Goal: Task Accomplishment & Management: Manage account settings

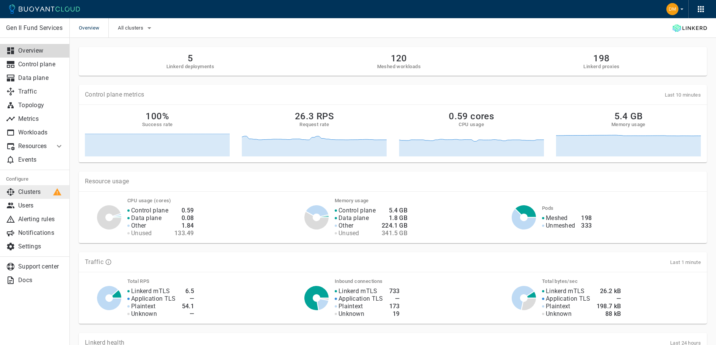
click at [35, 190] on p "Clusters" at bounding box center [41, 192] width 46 height 8
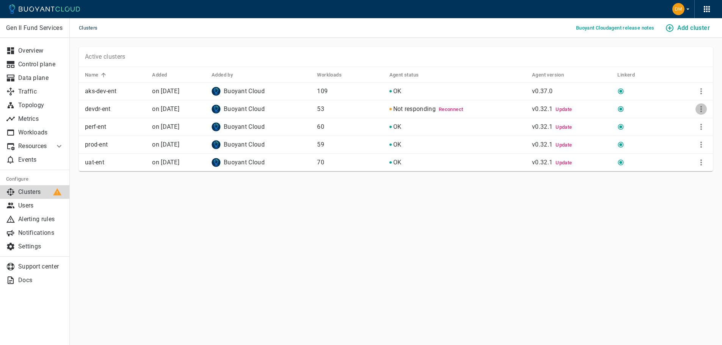
click at [701, 108] on icon "More" at bounding box center [701, 109] width 2 height 6
click at [656, 163] on li "Remove" at bounding box center [676, 166] width 80 height 14
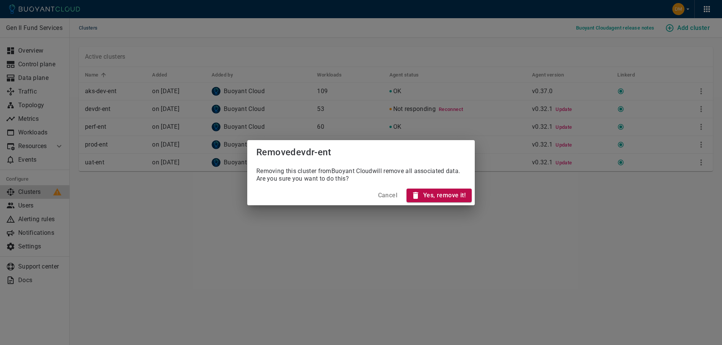
click at [454, 195] on h4 "Yes, remove it!" at bounding box center [444, 196] width 42 height 8
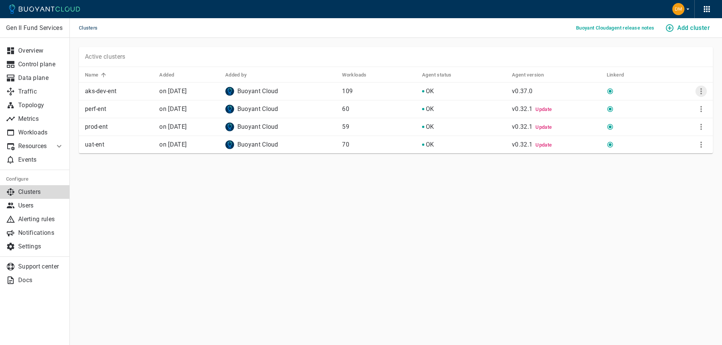
click at [700, 92] on icon "More" at bounding box center [701, 91] width 9 height 9
click at [523, 163] on div at bounding box center [361, 172] width 722 height 345
click at [689, 11] on icon "button" at bounding box center [687, 9] width 7 height 7
click at [689, 11] on div at bounding box center [361, 172] width 722 height 345
click at [705, 12] on icon "button" at bounding box center [707, 9] width 6 height 6
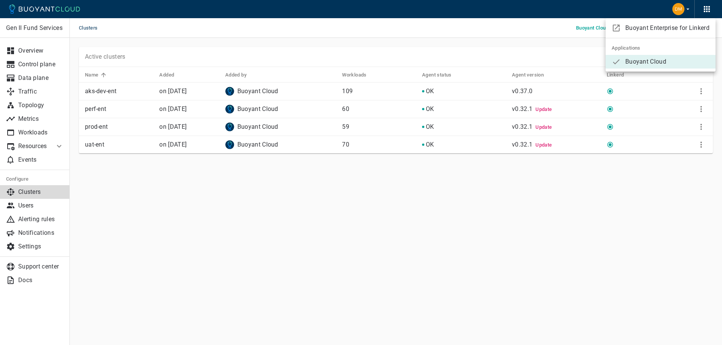
click at [705, 12] on div at bounding box center [361, 172] width 722 height 345
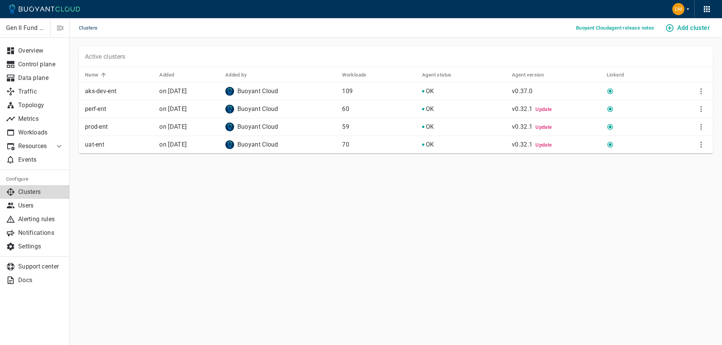
click at [43, 30] on p "Gen II Fund Services" at bounding box center [25, 28] width 38 height 8
click at [20, 206] on p "Users" at bounding box center [41, 206] width 46 height 8
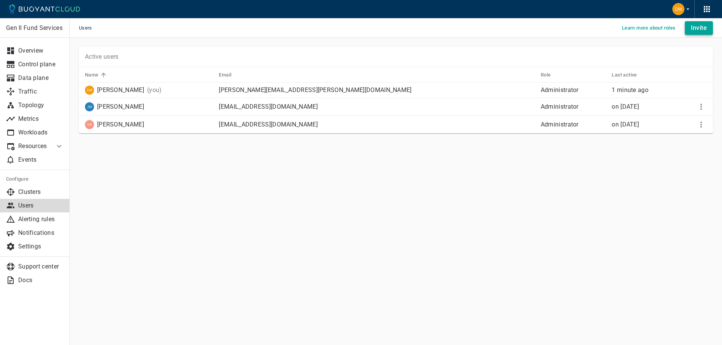
click at [690, 29] on button "Invite" at bounding box center [699, 28] width 28 height 14
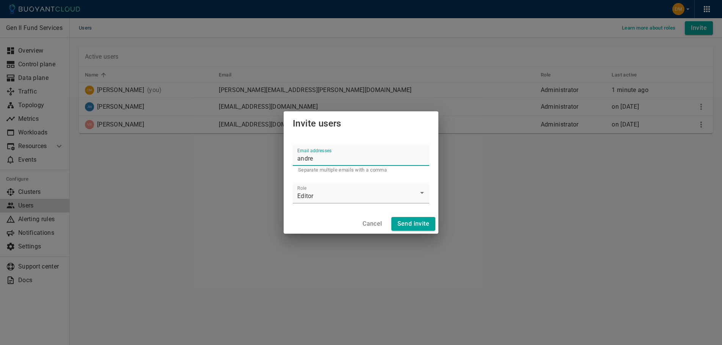
click at [320, 160] on input "andre" at bounding box center [361, 155] width 137 height 21
paste input "[PERSON_NAME][EMAIL_ADDRESS][DOMAIN_NAME]"
type input "[PERSON_NAME][EMAIL_ADDRESS][PERSON_NAME][DOMAIN_NAME]"
click at [352, 198] on body "Users Learn more about roles Invite Gen II Fund Services Overview Control plane…" at bounding box center [361, 172] width 722 height 345
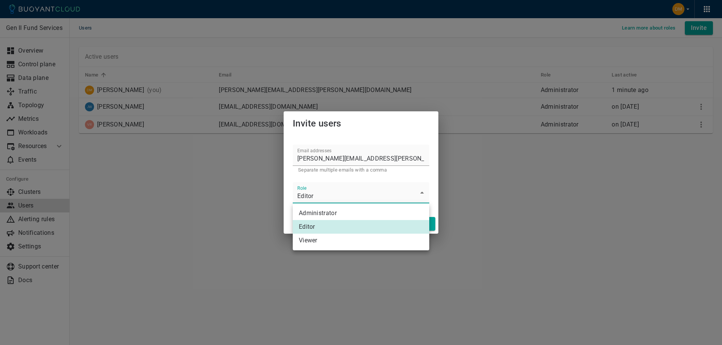
click at [338, 211] on li "Administrator" at bounding box center [361, 214] width 137 height 14
type input "Administrator"
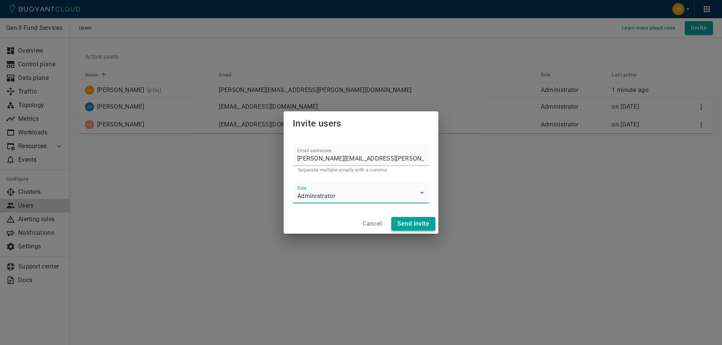
click at [410, 224] on h4 "Send invite" at bounding box center [413, 224] width 32 height 8
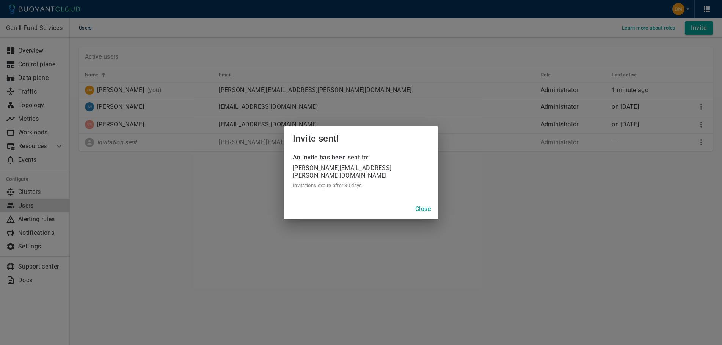
click at [421, 209] on h4 "Close" at bounding box center [423, 210] width 16 height 8
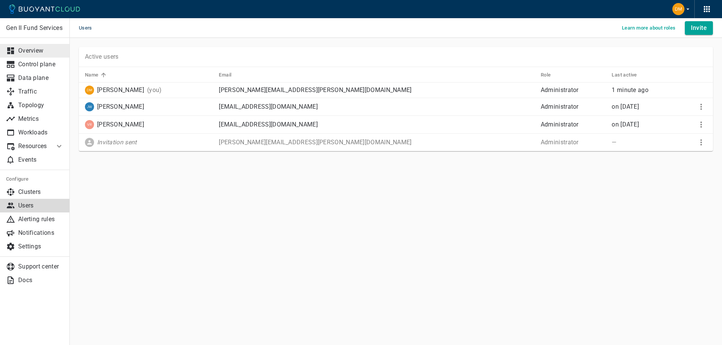
click at [46, 49] on p "Overview" at bounding box center [41, 51] width 46 height 8
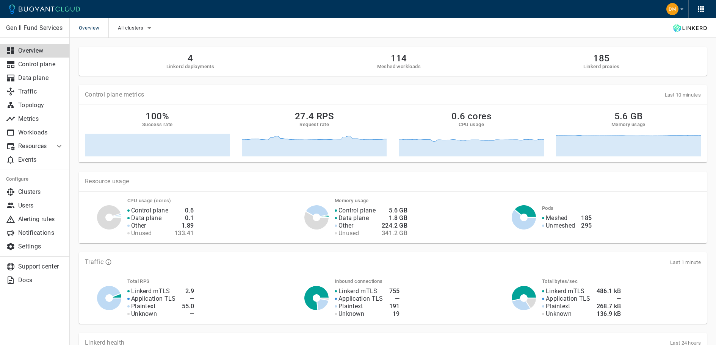
click at [402, 59] on h2 "114" at bounding box center [399, 58] width 44 height 11
click at [196, 63] on h2 "4" at bounding box center [190, 58] width 48 height 11
click at [50, 63] on p "Control plane" at bounding box center [41, 65] width 46 height 8
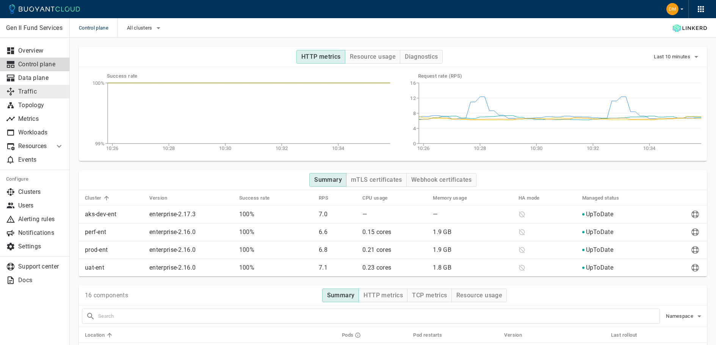
click at [33, 86] on link "Traffic" at bounding box center [35, 92] width 70 height 14
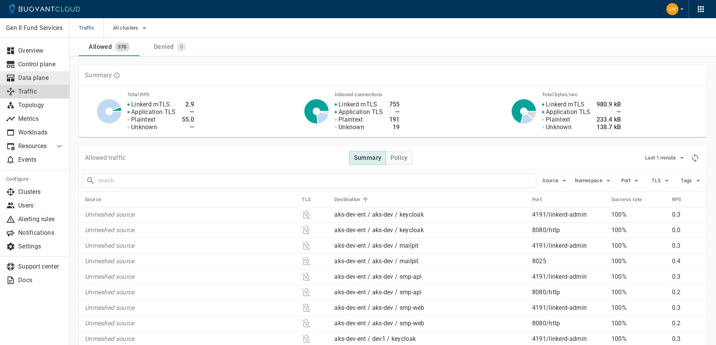
click at [33, 75] on p "Data plane" at bounding box center [41, 78] width 46 height 8
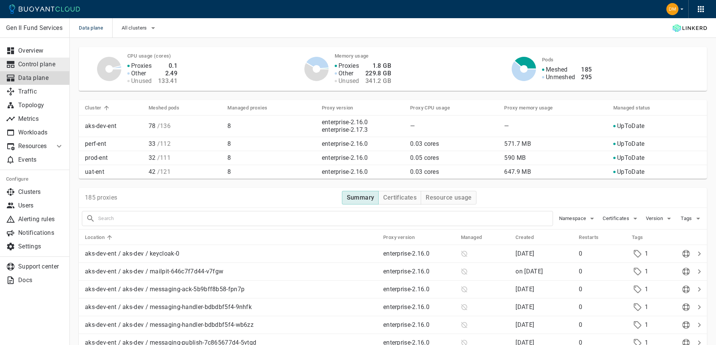
click at [40, 66] on p "Control plane" at bounding box center [41, 65] width 46 height 8
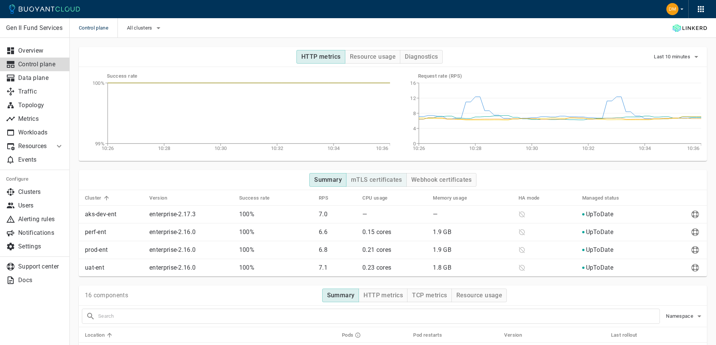
click at [365, 176] on button "mTLS certificates" at bounding box center [376, 180] width 61 height 14
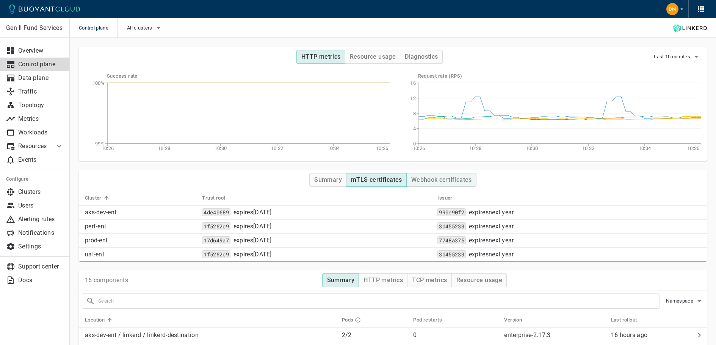
click at [425, 176] on button "Webhook certificates" at bounding box center [441, 180] width 70 height 14
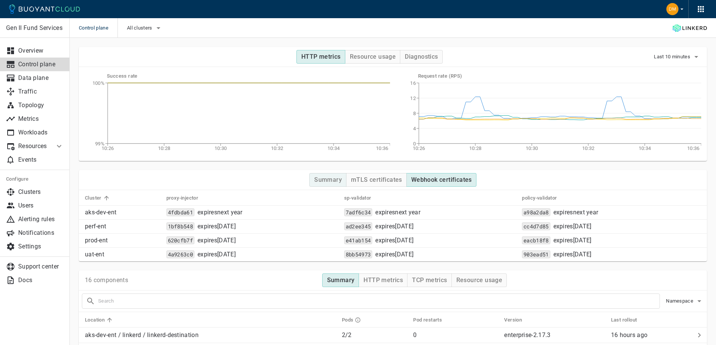
click at [334, 175] on button "Summary" at bounding box center [327, 180] width 37 height 14
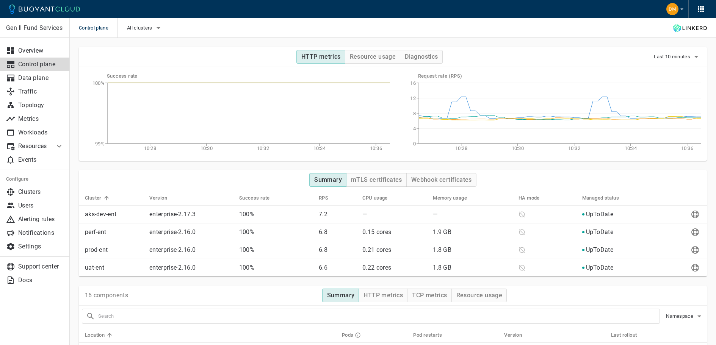
click at [181, 211] on p "enterprise-2.17.3" at bounding box center [172, 215] width 46 height 8
click at [49, 48] on p "Overview" at bounding box center [41, 51] width 46 height 8
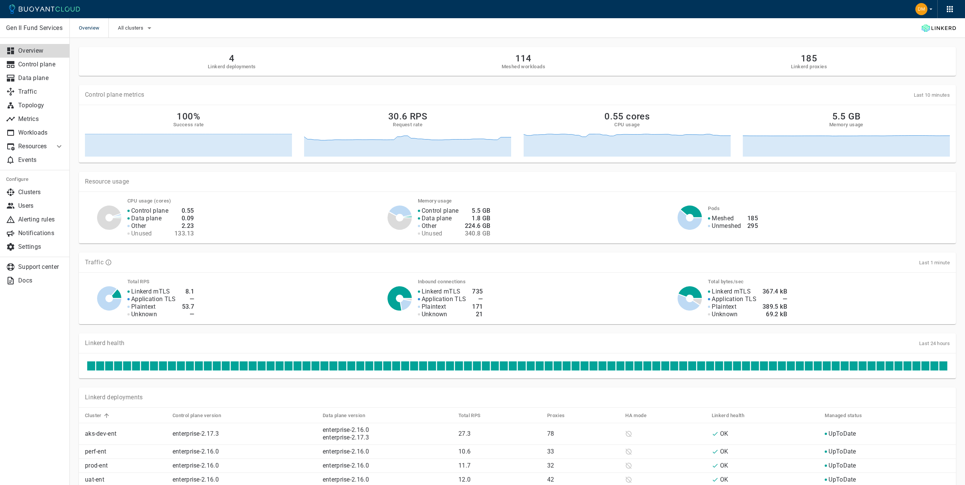
click at [662, 24] on div "Overview All clusters" at bounding box center [517, 28] width 895 height 20
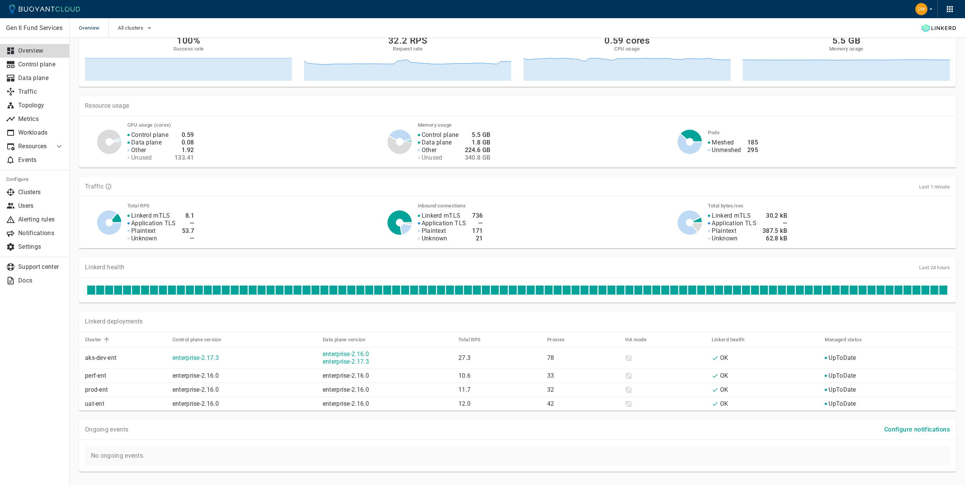
click at [341, 345] on p "enterprise-2.16.0" at bounding box center [346, 354] width 46 height 8
click at [340, 345] on link "enterprise-2.16.0" at bounding box center [346, 353] width 46 height 7
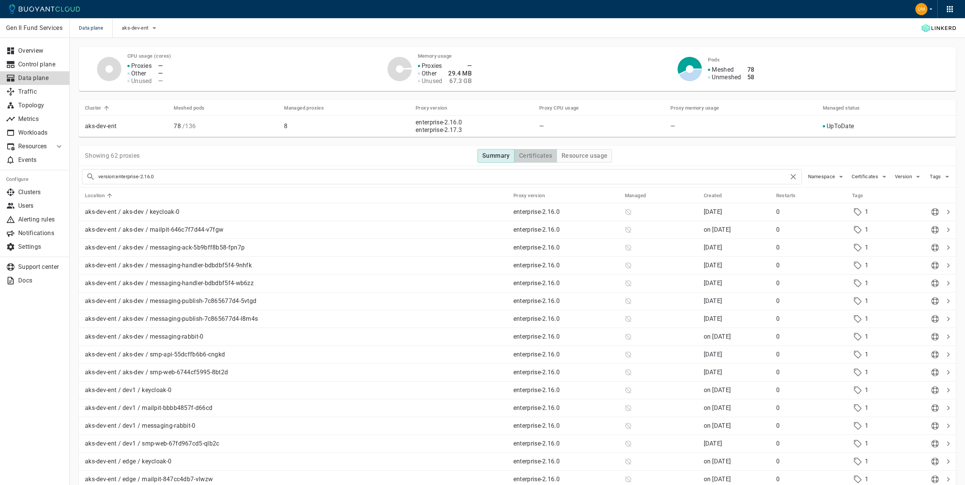
click at [543, 154] on h4 "Certificates" at bounding box center [535, 156] width 33 height 8
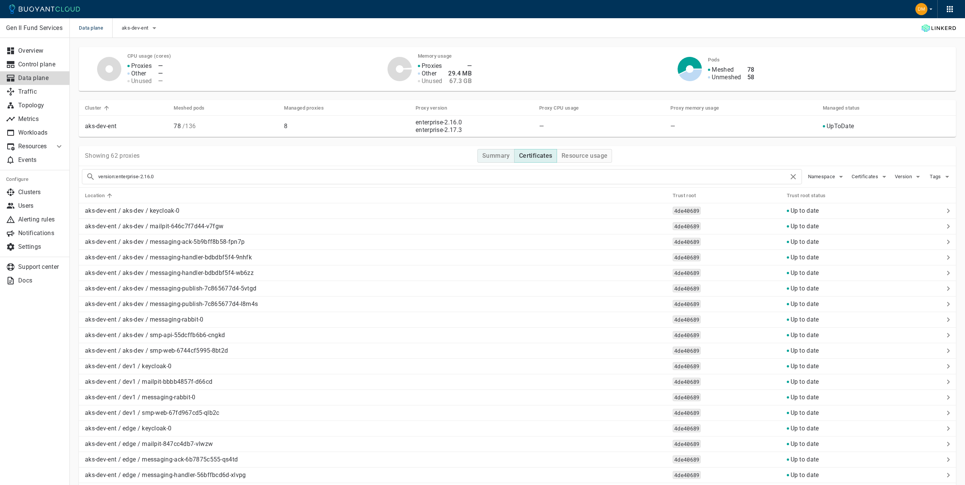
click at [505, 151] on button "Summary" at bounding box center [495, 156] width 37 height 14
